Goal: Transaction & Acquisition: Purchase product/service

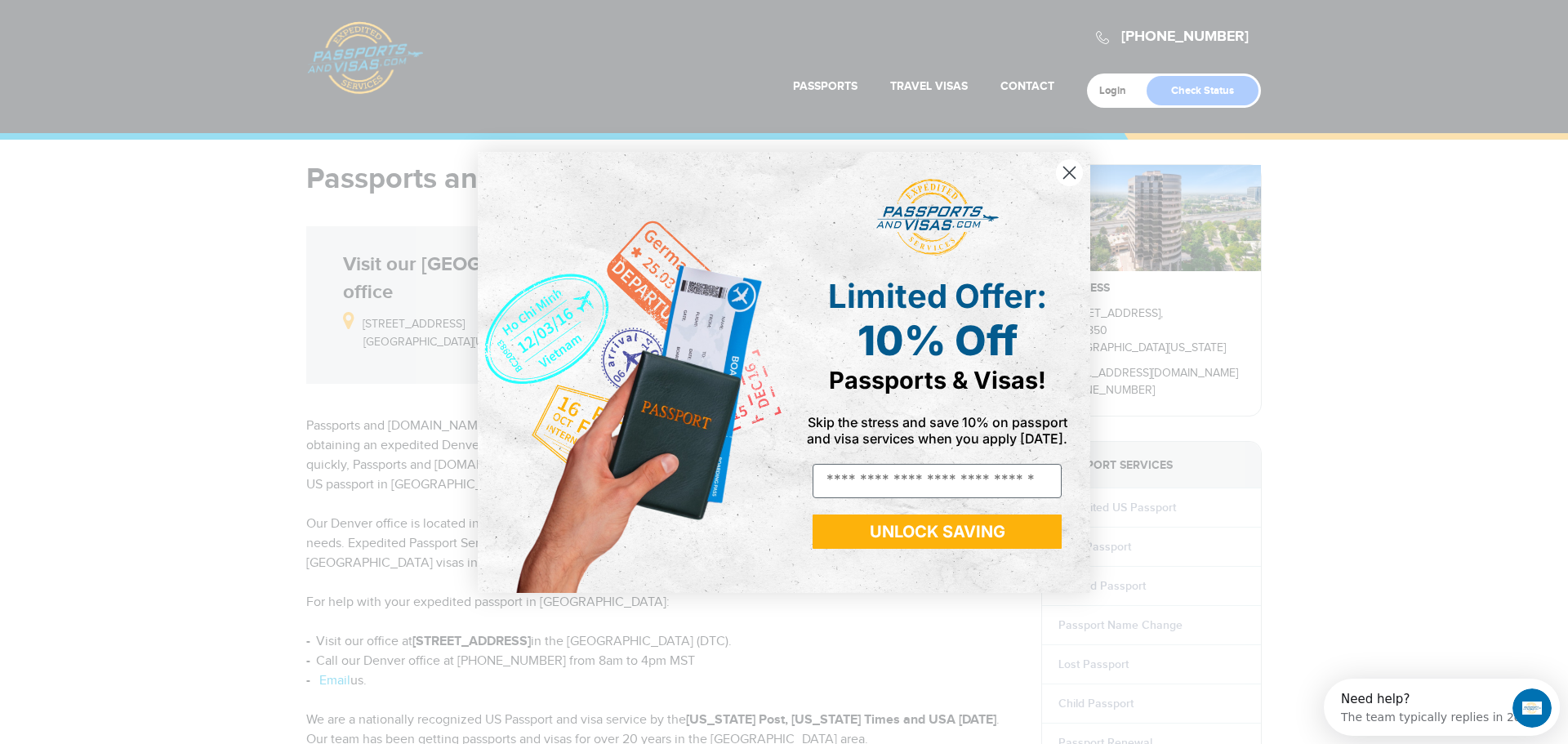
click at [1073, 171] on circle "Close dialog" at bounding box center [1069, 172] width 27 height 27
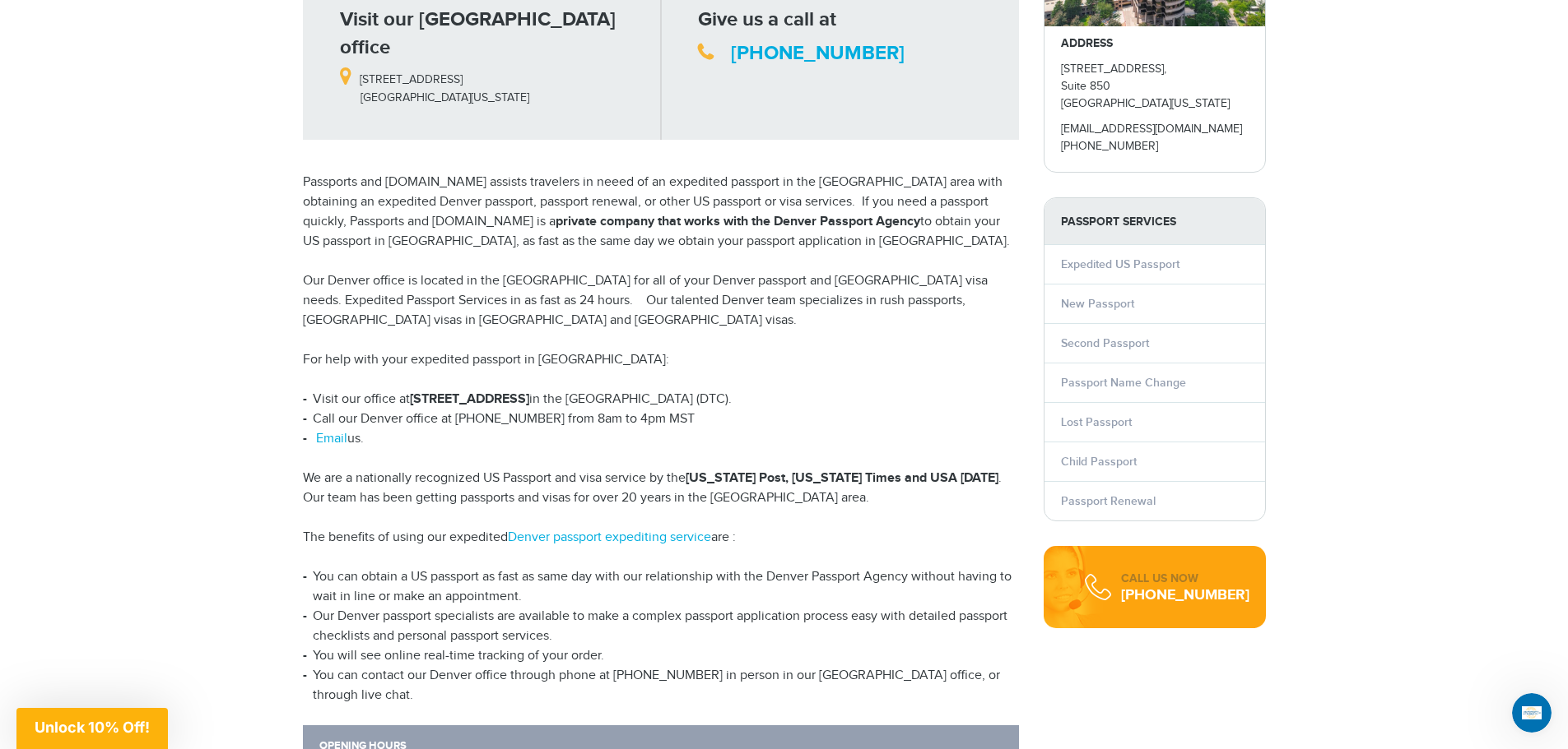
scroll to position [165, 0]
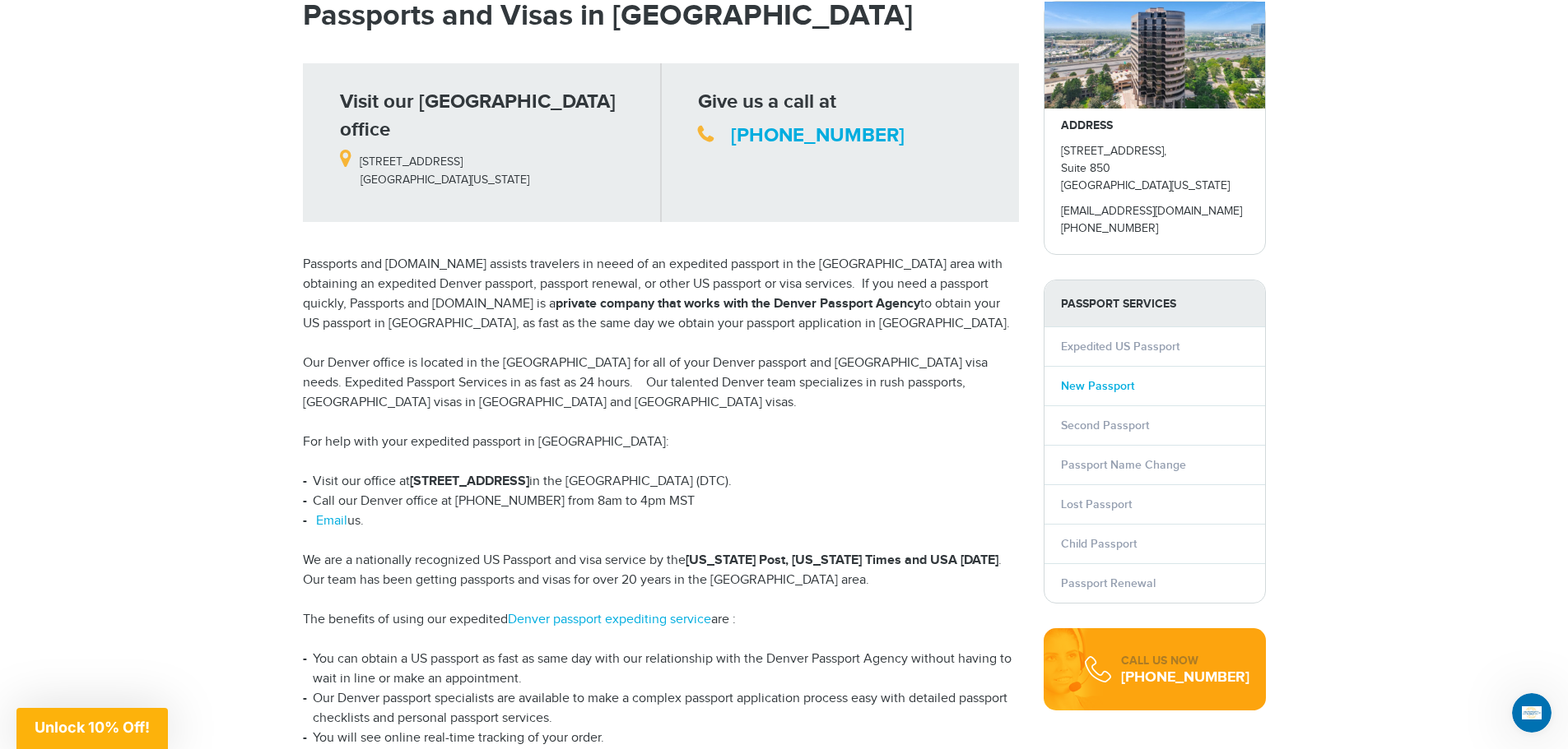
click at [1093, 380] on link "New Passport" at bounding box center [1097, 386] width 73 height 14
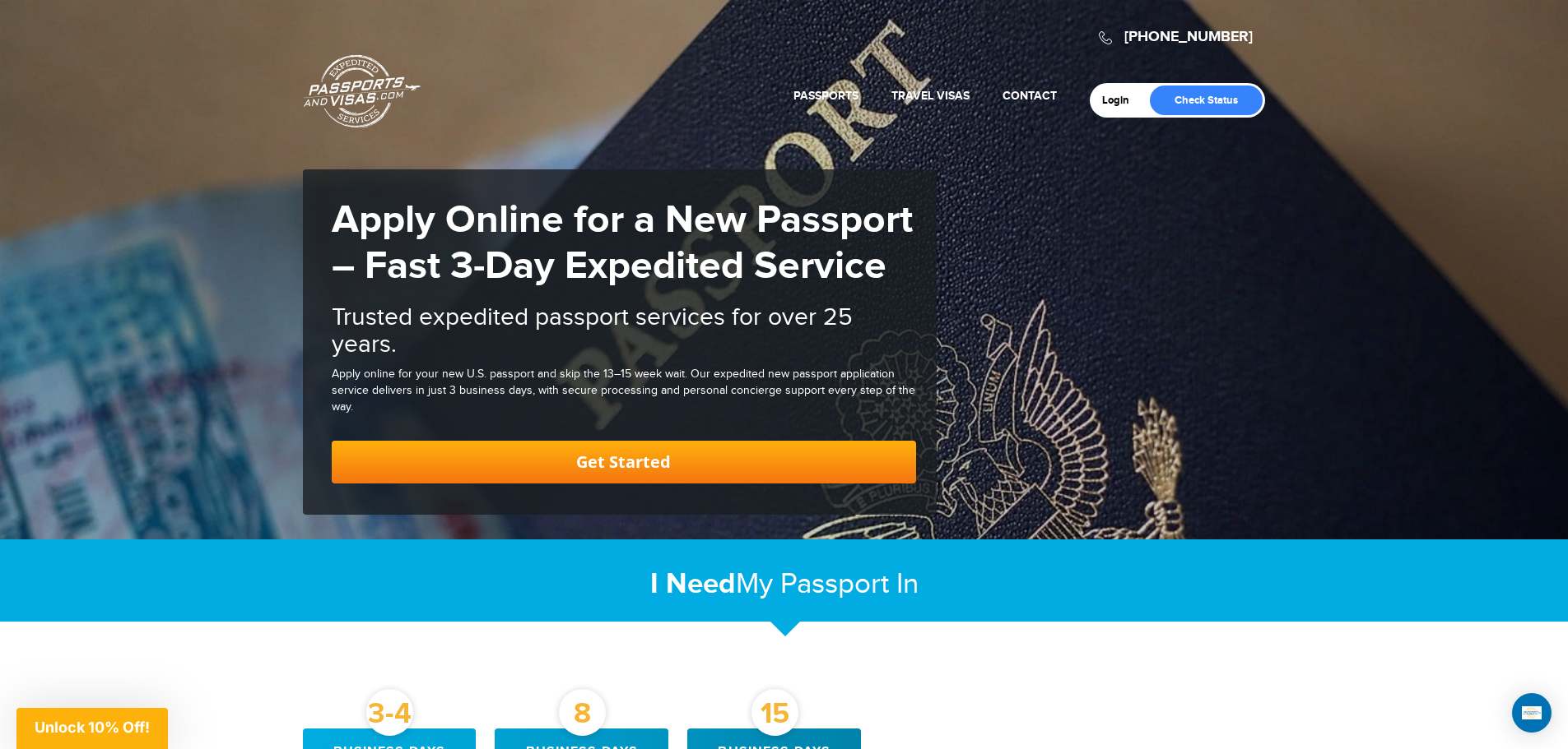
click at [724, 460] on link "Get Started" at bounding box center [624, 462] width 585 height 43
click at [810, 460] on link "Get Started" at bounding box center [624, 462] width 585 height 43
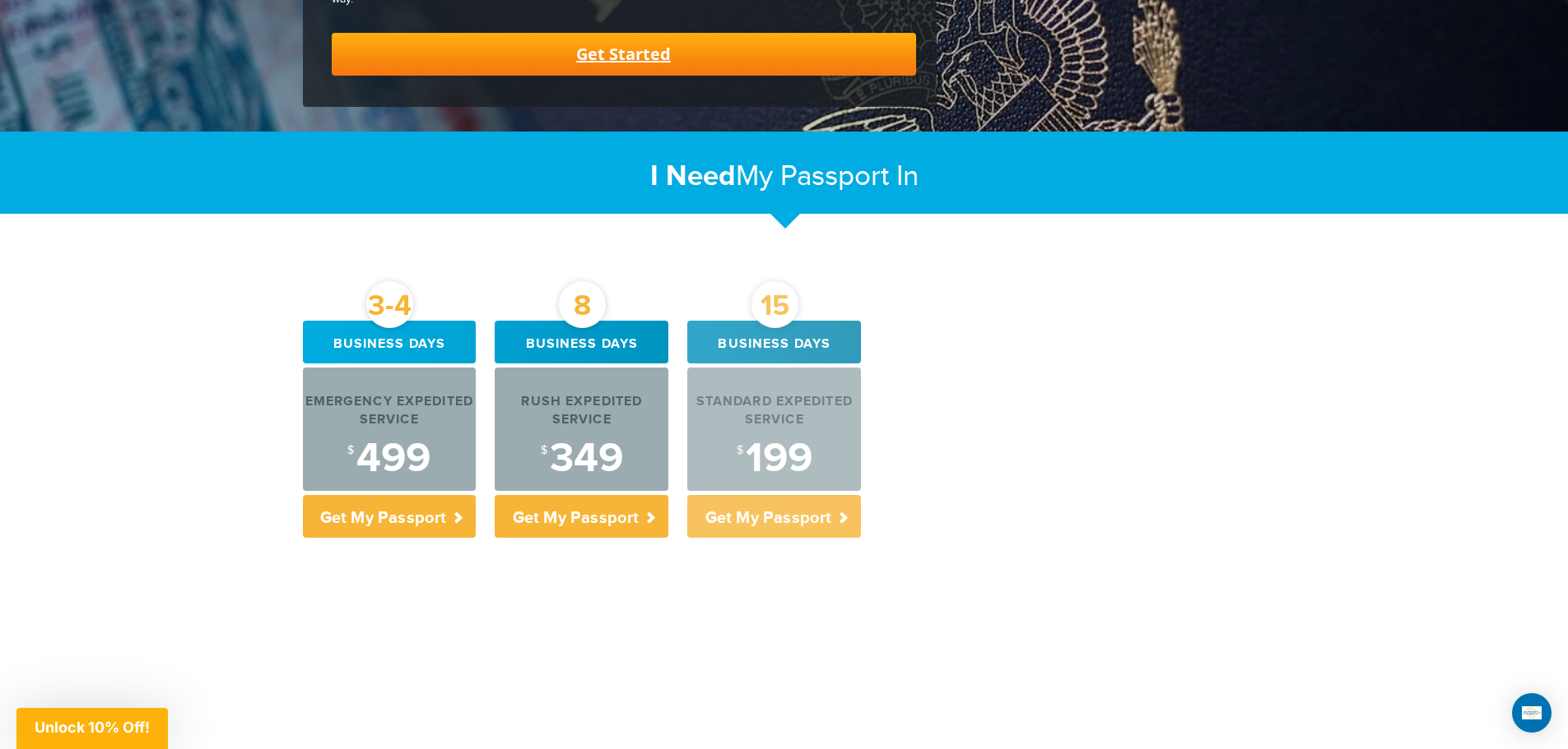
scroll to position [416, 0]
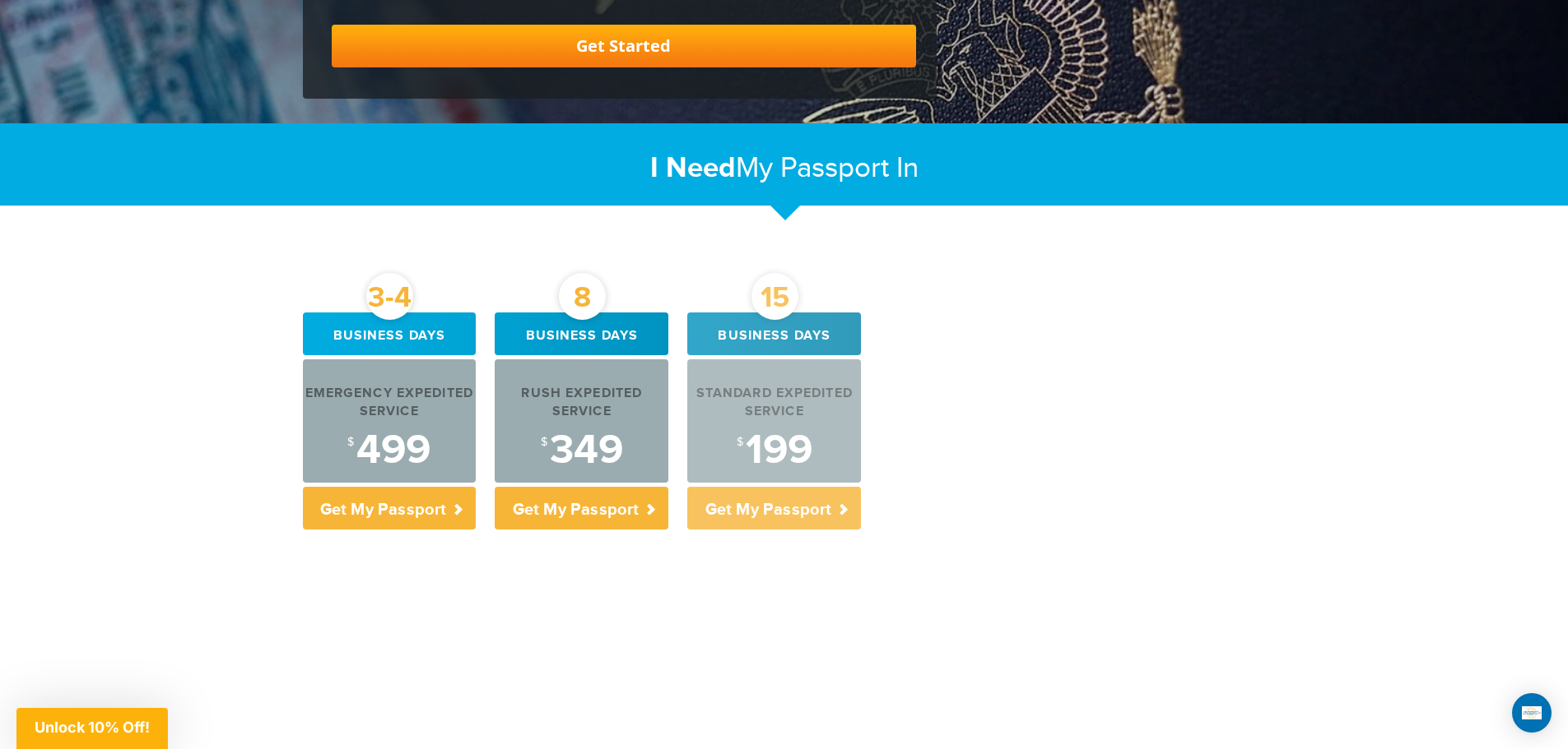
click at [801, 513] on p "Get My Passport" at bounding box center [774, 509] width 174 height 43
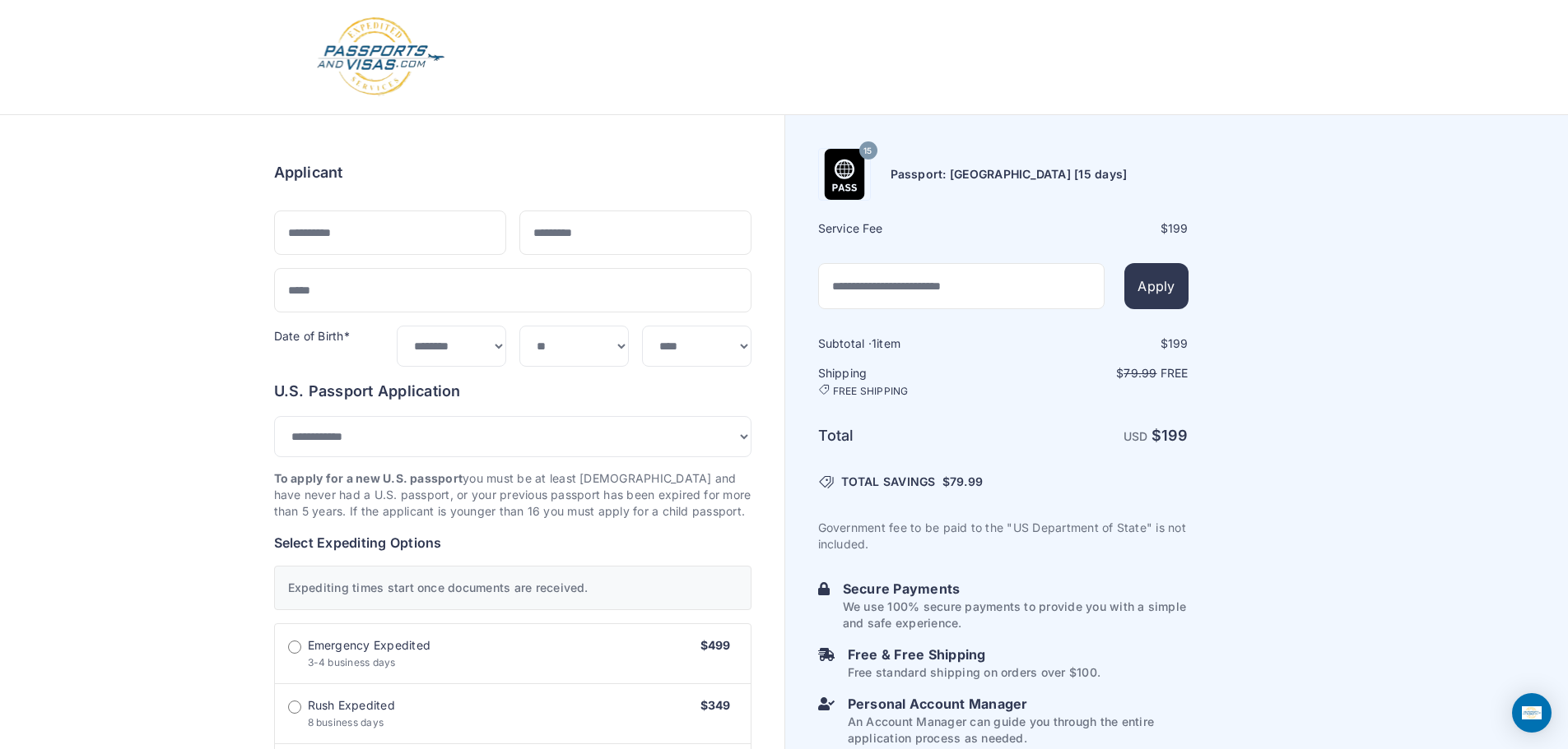
select select "***"
